Goal: Information Seeking & Learning: Learn about a topic

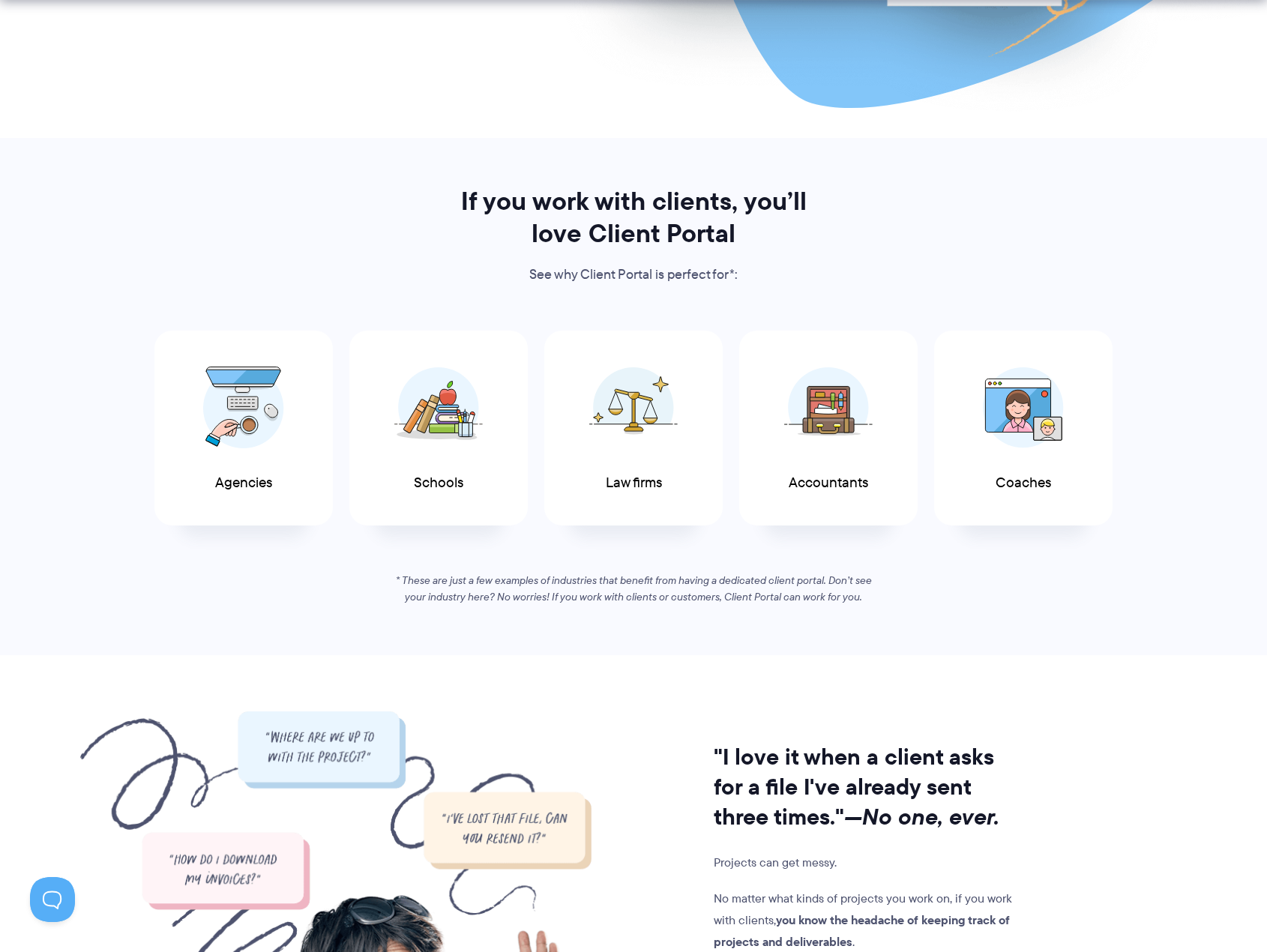
scroll to position [675, 0]
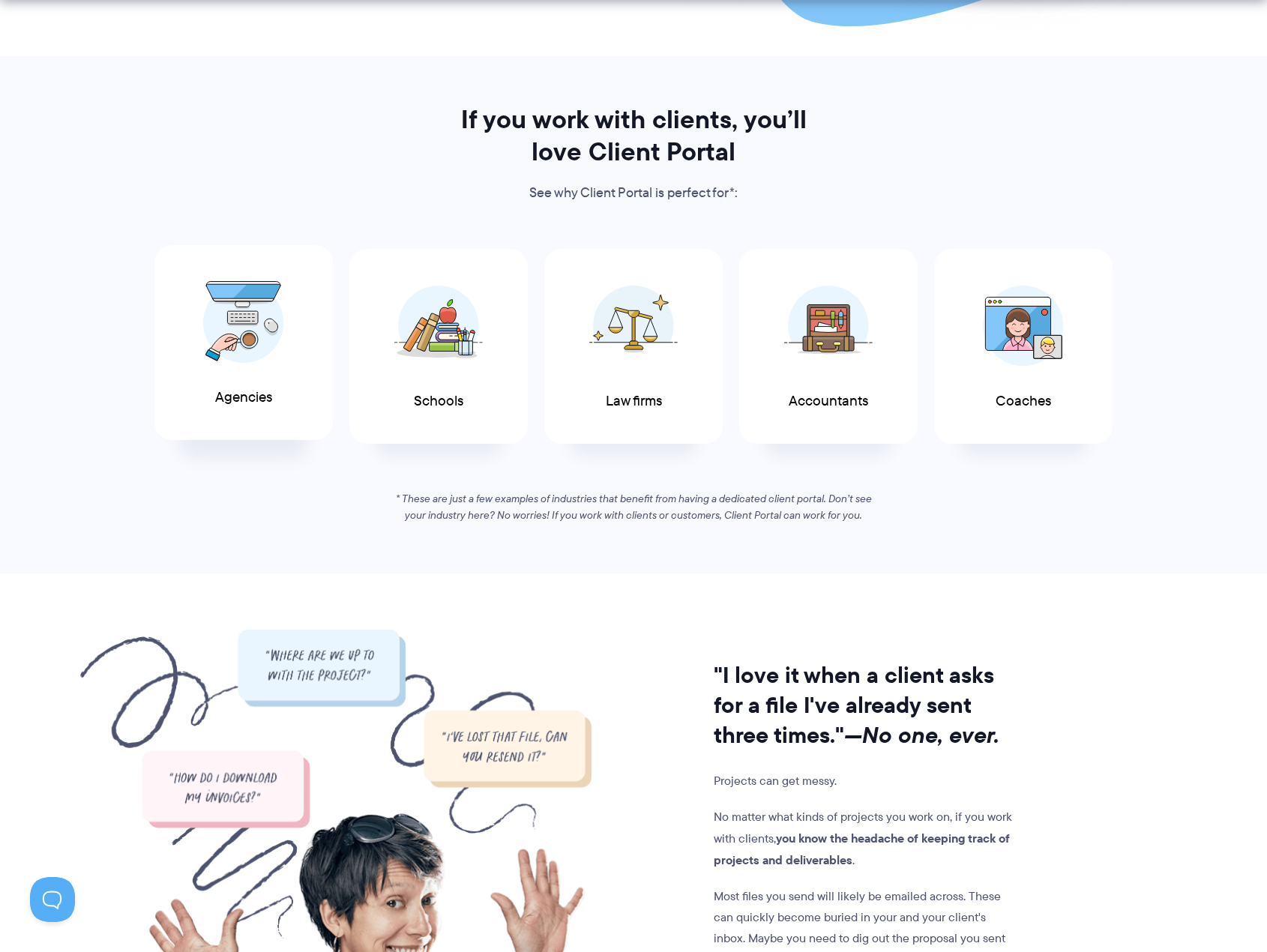
click at [296, 390] on div "Agencies" at bounding box center [244, 342] width 179 height 196
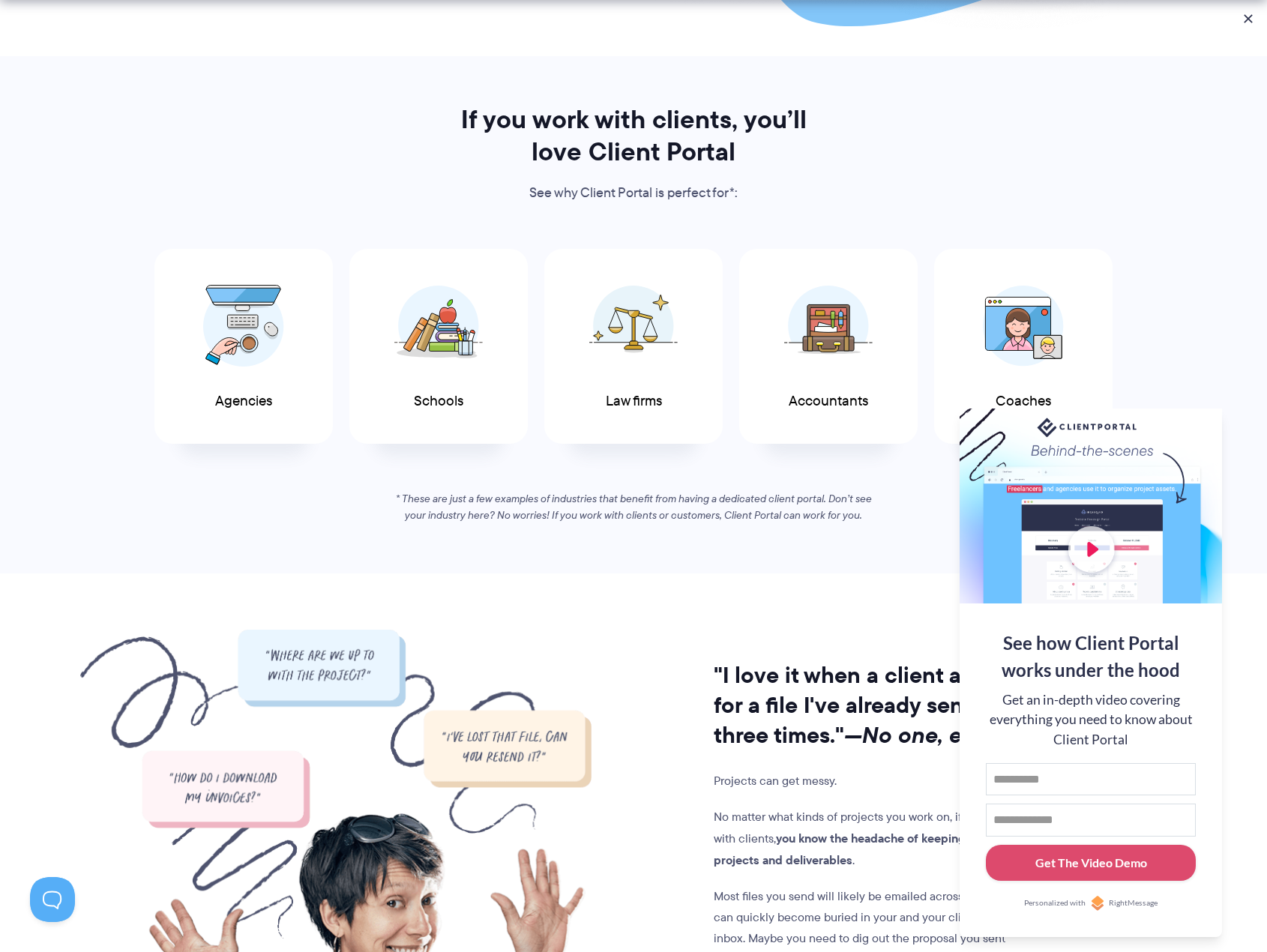
click at [251, 96] on section "If you work with clients, you’ll love Client Portal See why Client Portal is pe…" at bounding box center [633, 314] width 1267 height 517
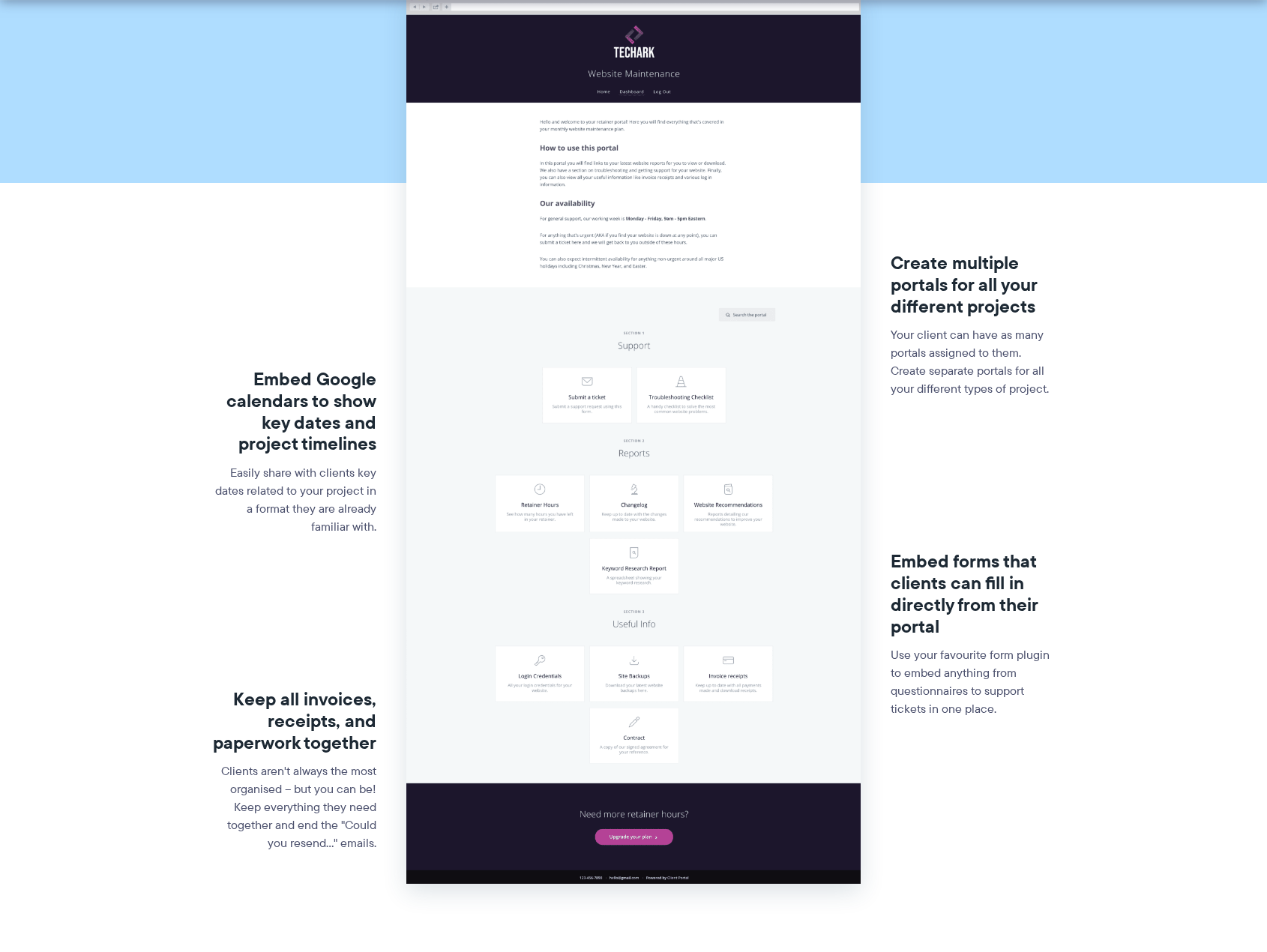
scroll to position [225, 0]
